Goal: Communication & Community: Answer question/provide support

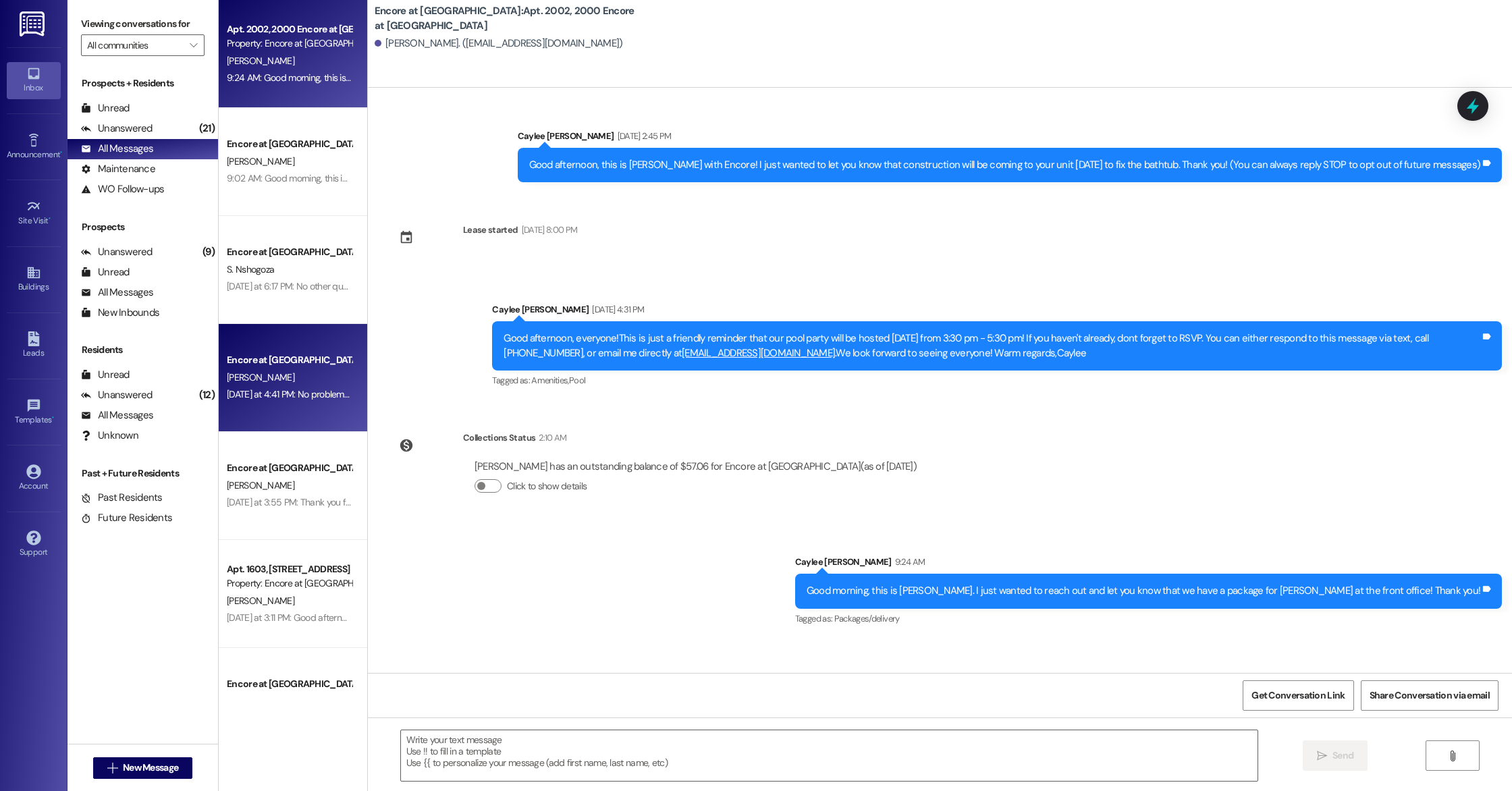
click at [292, 371] on div "[PERSON_NAME]" at bounding box center [289, 377] width 127 height 17
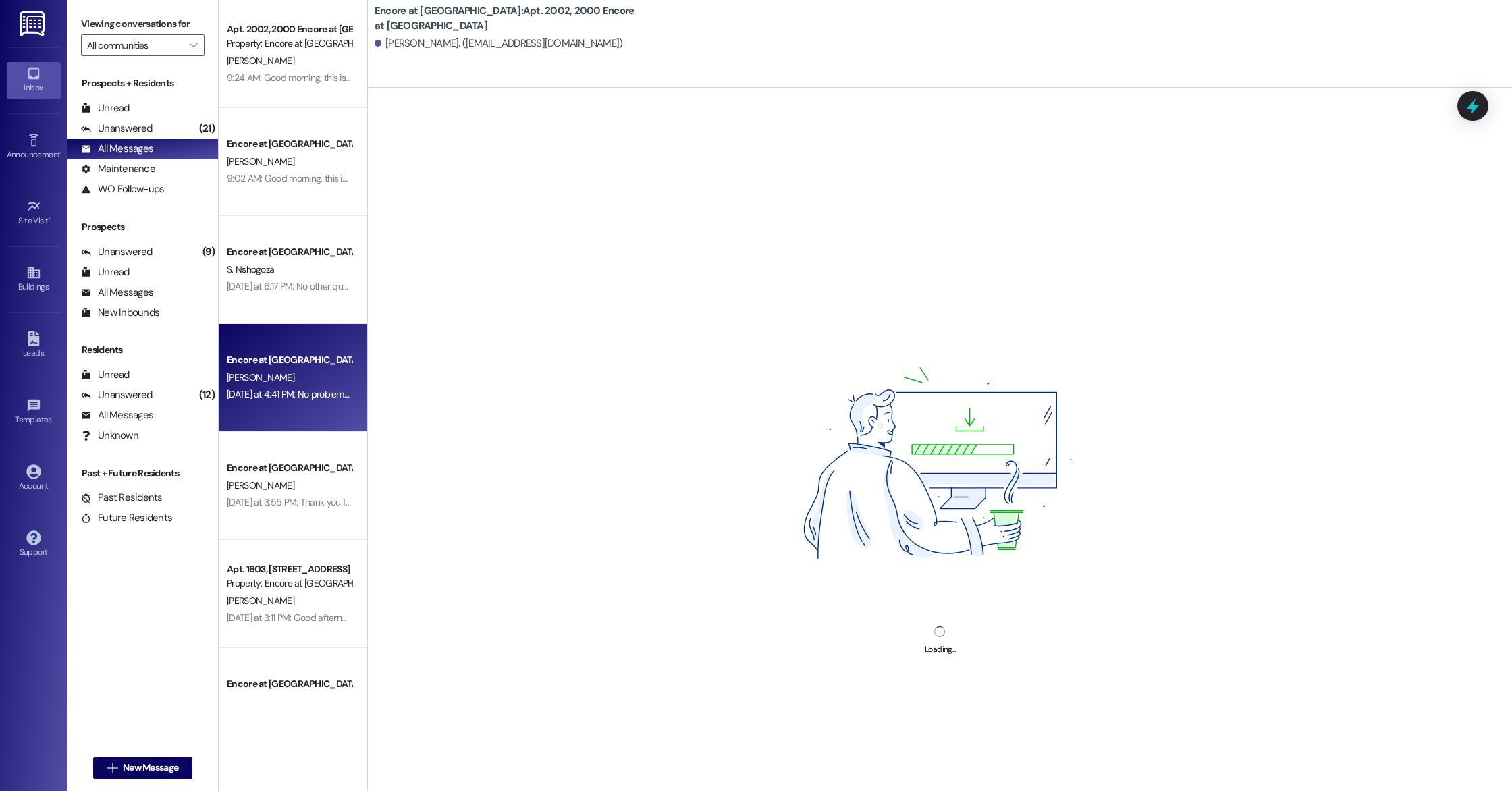
click at [589, 495] on div "Loading..." at bounding box center [939, 483] width 1144 height 791
click at [290, 387] on div "[DATE] at 4:41 PM: No problem I'll do that later in the evening Thanks [DATE] a…" at bounding box center [289, 394] width 127 height 17
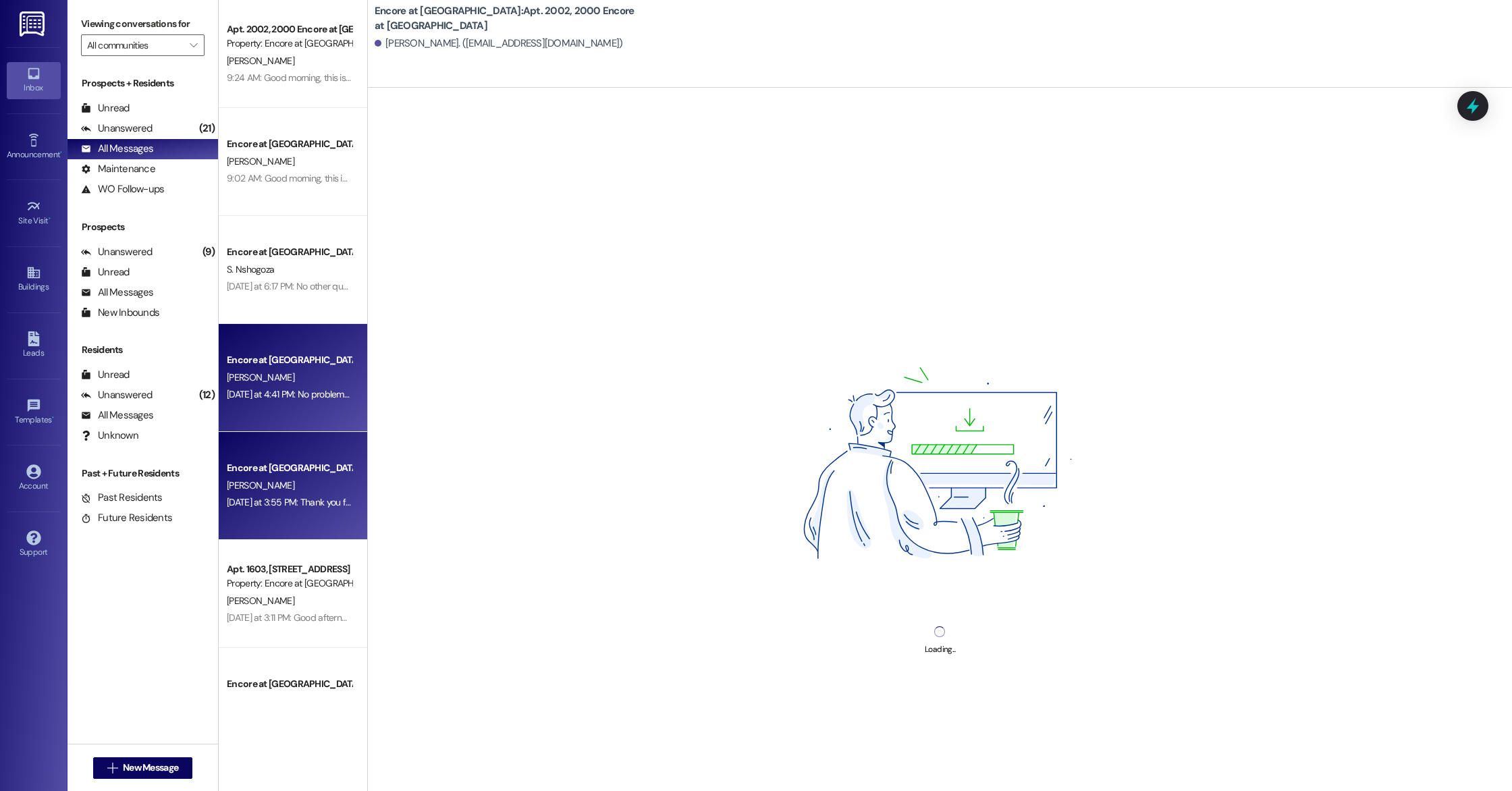
click at [292, 458] on div "Encore at [GEOGRAPHIC_DATA] [PERSON_NAME] [DATE] at 3:55 PM: Thank you for your…" at bounding box center [292, 485] width 148 height 108
click at [282, 396] on div "[DATE] at 4:41 PM: No problem I'll do that later in the evening Thanks [DATE] a…" at bounding box center [357, 394] width 262 height 12
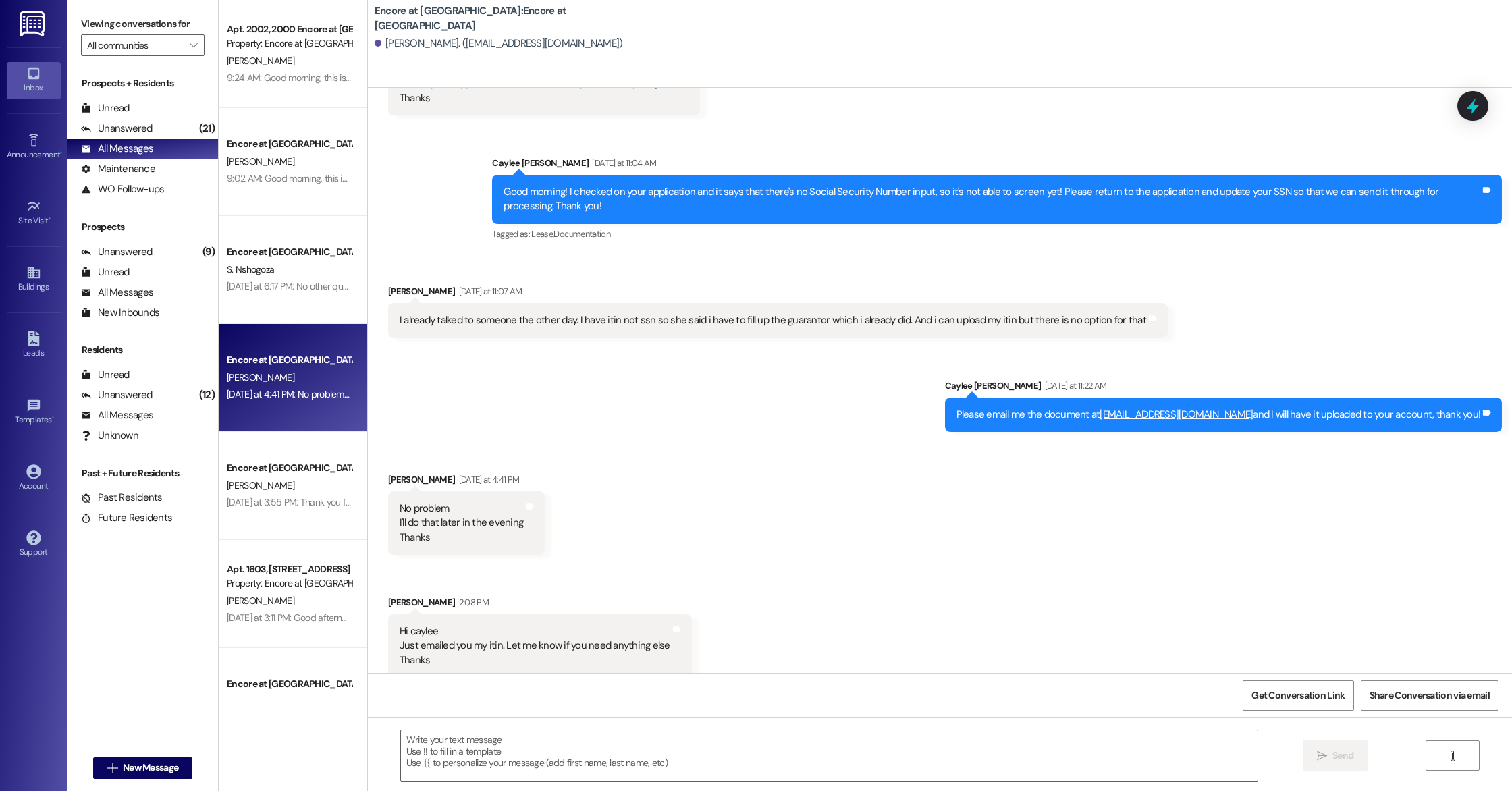
scroll to position [936, 0]
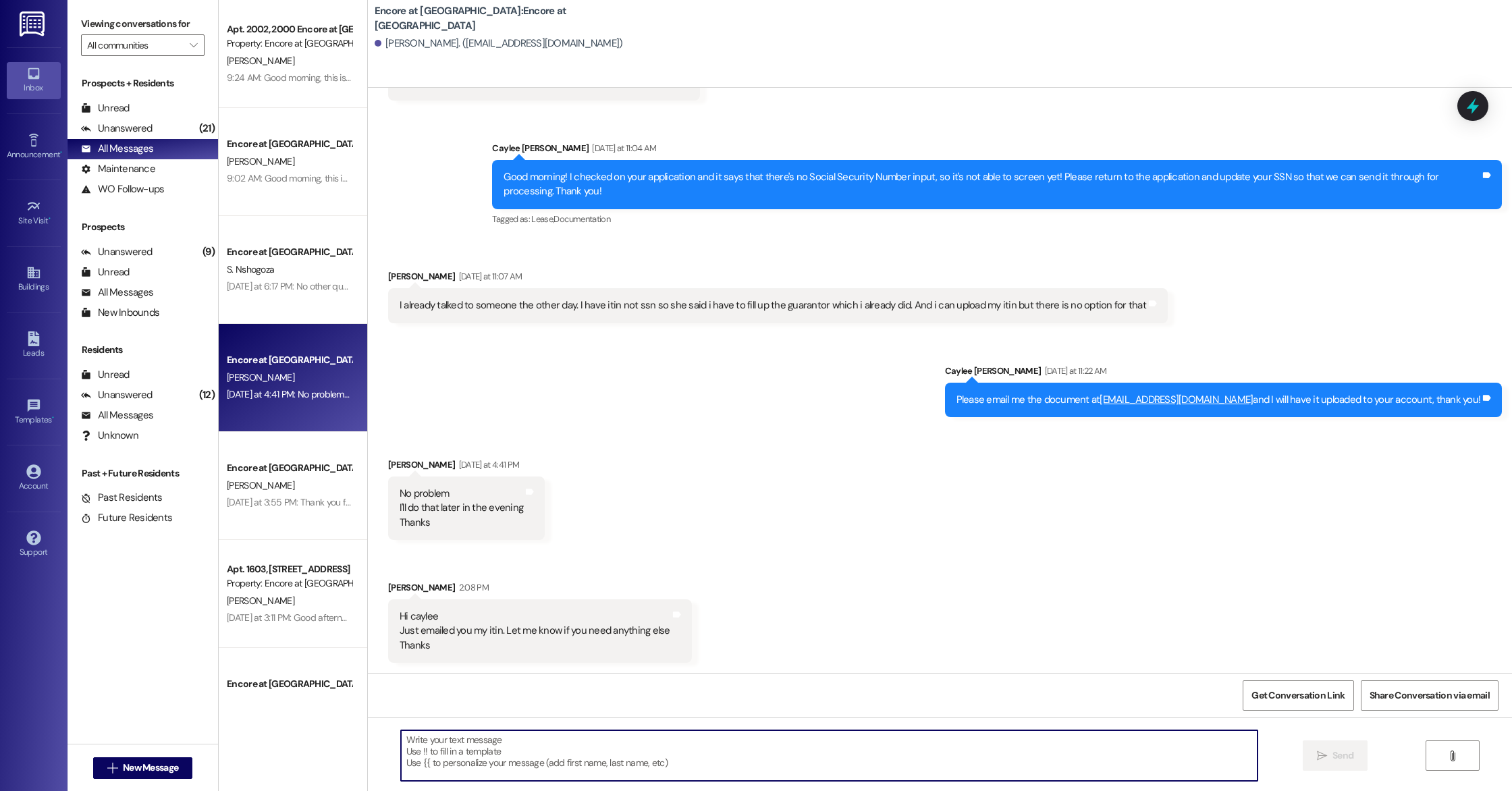
click at [646, 773] on textarea at bounding box center [829, 756] width 857 height 51
click at [614, 743] on textarea "It looks like the last thing we need is the proof of income from your guarantor…" at bounding box center [829, 756] width 857 height 51
click at [583, 738] on textarea "It looks like the last thing we need is the proof of income from your guarantor…" at bounding box center [829, 756] width 857 height 51
click at [1037, 748] on textarea "It looks like the last thing we need is the proof of monthly income from your g…" at bounding box center [829, 756] width 857 height 51
type textarea "It looks like the last thing we need is the proof of monthly income from your g…"
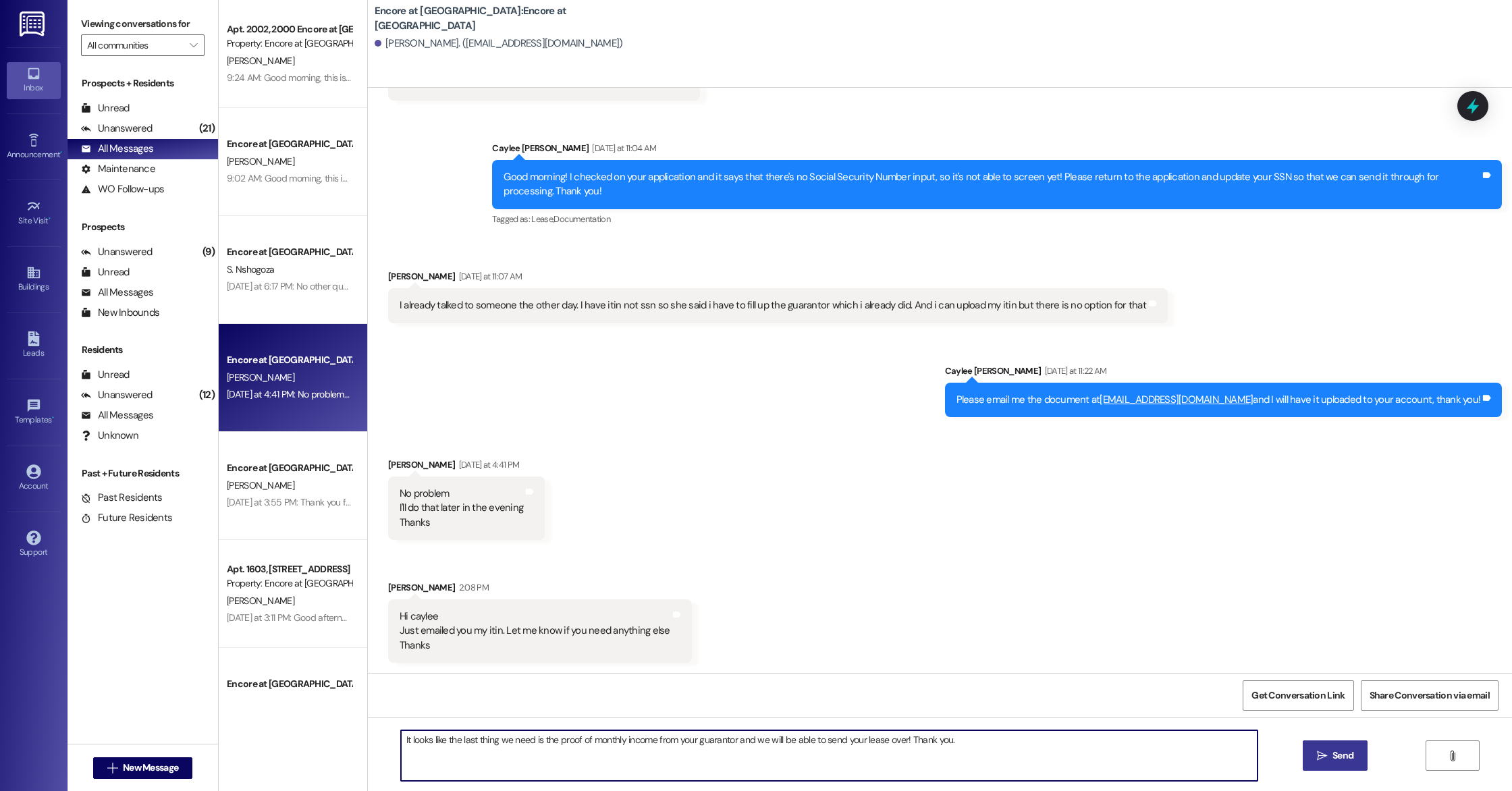
click at [1344, 757] on span "Send" at bounding box center [1343, 755] width 21 height 14
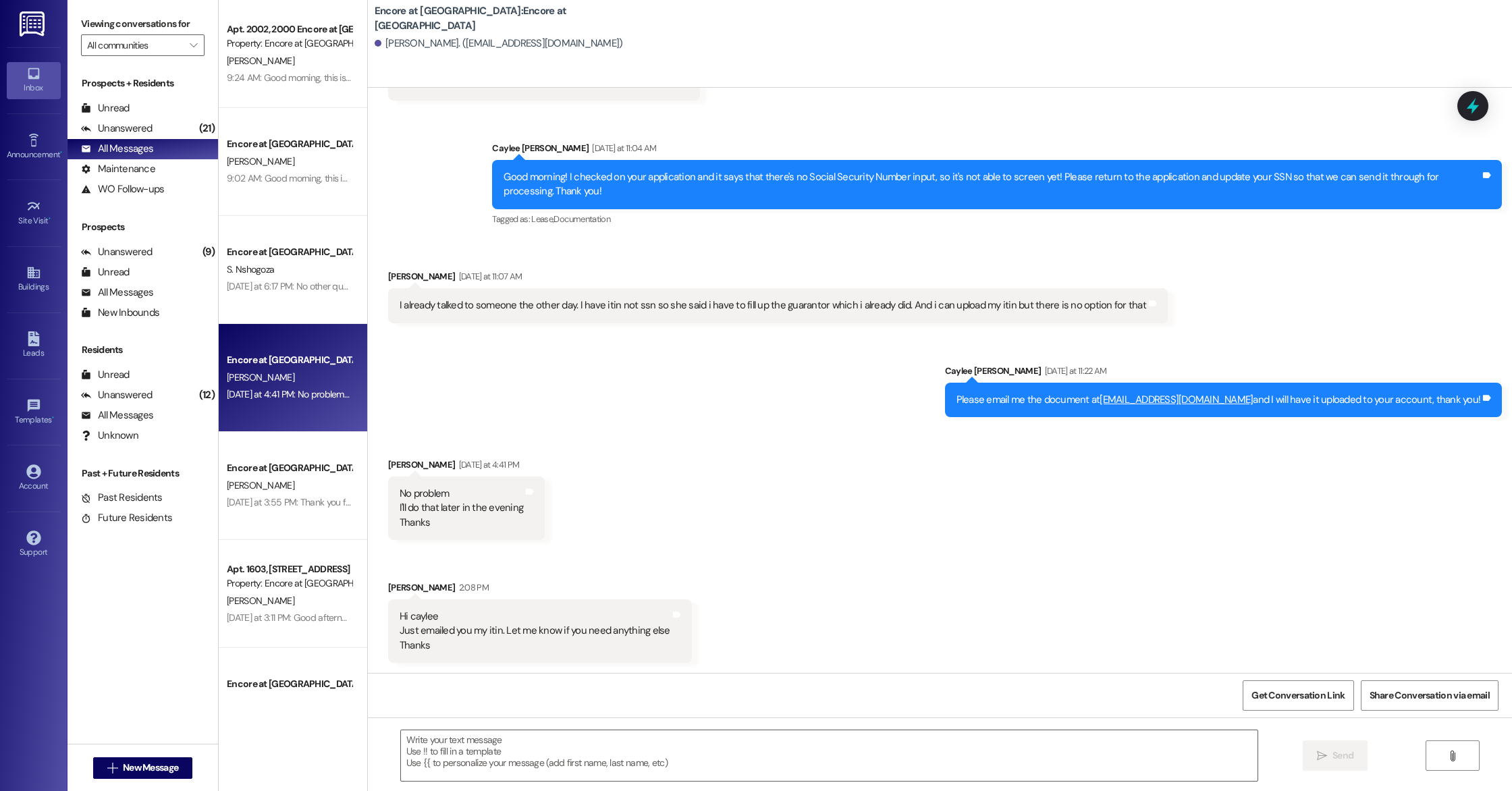
scroll to position [1030, 0]
